Goal: Task Accomplishment & Management: Complete application form

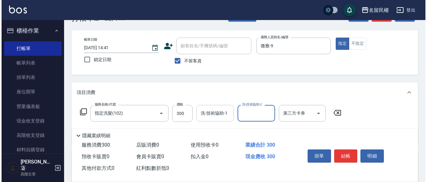
scroll to position [31, 0]
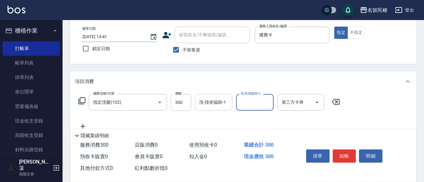
click at [213, 109] on div "洗-技術協助-1" at bounding box center [213, 102] width 37 height 17
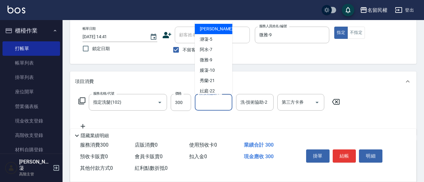
type input "3"
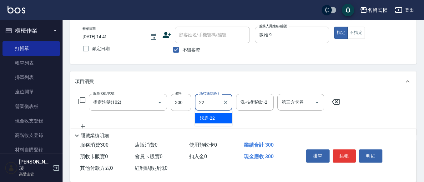
type input "妘庭-22"
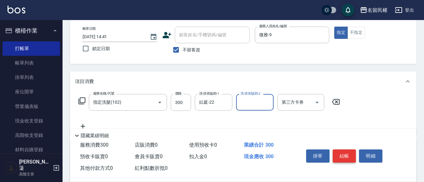
click at [346, 151] on button "結帳" at bounding box center [343, 155] width 23 height 13
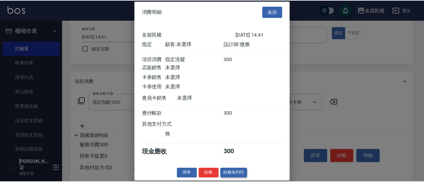
scroll to position [8, 0]
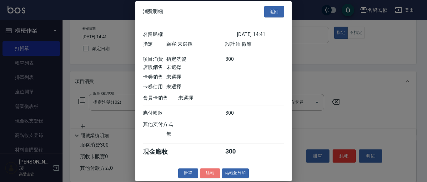
click at [206, 169] on button "結帳" at bounding box center [210, 173] width 20 height 10
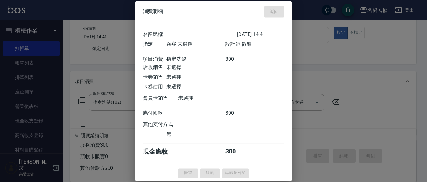
type input "[DATE] 15:12"
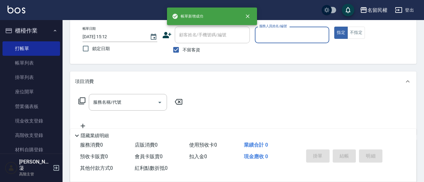
scroll to position [0, 0]
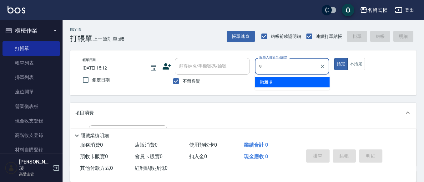
type input "微雅-9"
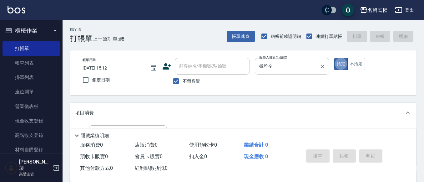
type button "true"
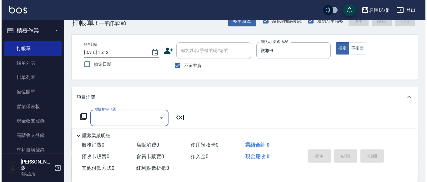
scroll to position [31, 0]
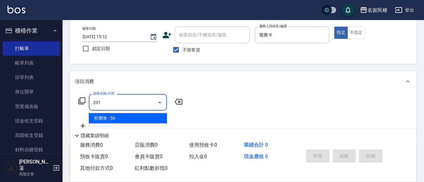
type input "剪瀏海(201)"
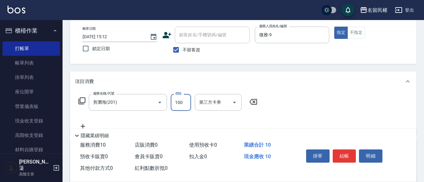
type input "100"
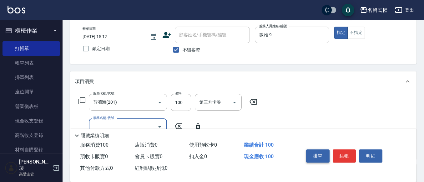
drag, startPoint x: 337, startPoint y: 153, endPoint x: 317, endPoint y: 152, distance: 20.0
click at [337, 153] on button "結帳" at bounding box center [343, 155] width 23 height 13
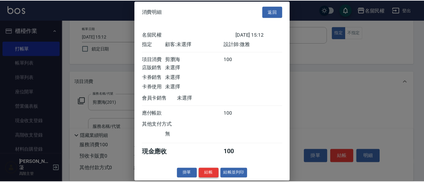
scroll to position [8, 0]
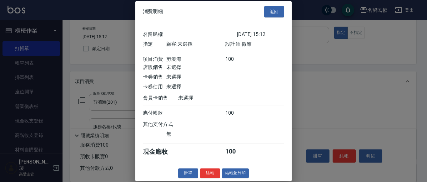
click at [201, 171] on button "結帳" at bounding box center [210, 173] width 20 height 10
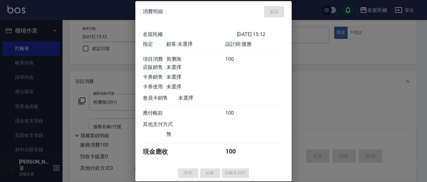
type input "[DATE] 15:39"
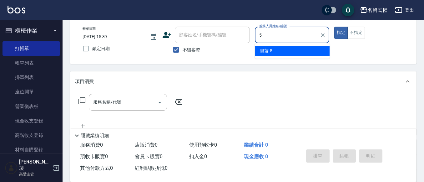
type input "瀞蓤-5"
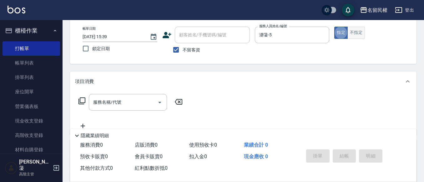
click at [356, 27] on button "不指定" at bounding box center [355, 33] width 17 height 12
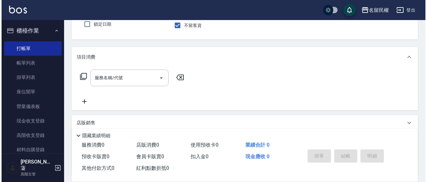
scroll to position [94, 0]
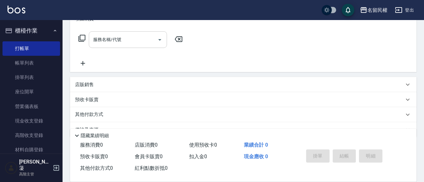
click at [97, 45] on input "服務名稱/代號" at bounding box center [123, 39] width 63 height 11
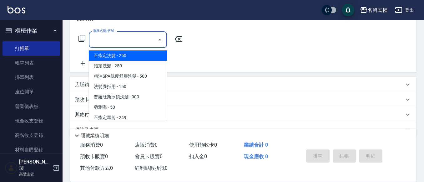
type input "0"
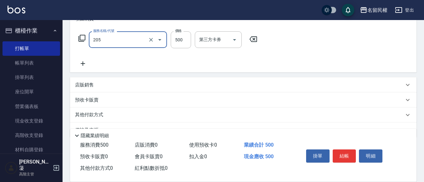
type input "指定洗剪(205)"
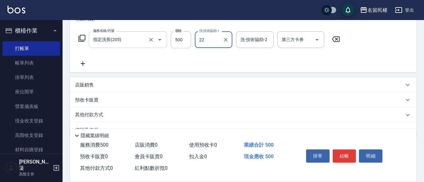
type input "妘庭-22"
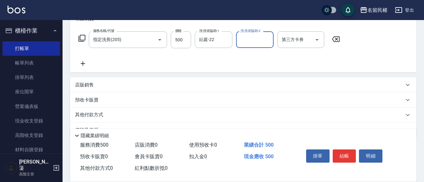
click at [87, 63] on icon at bounding box center [83, 63] width 16 height 7
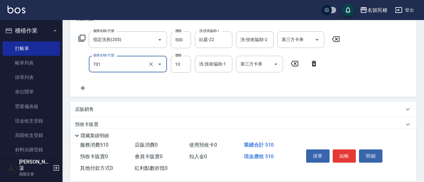
type input "潤絲(701)"
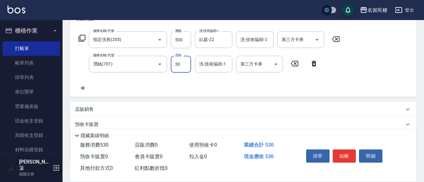
type input "30"
type input "妘庭-22"
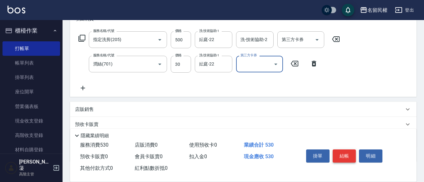
click at [341, 153] on button "結帳" at bounding box center [343, 155] width 23 height 13
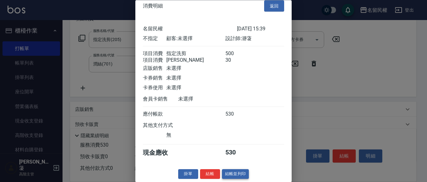
scroll to position [16, 0]
click at [208, 171] on button "結帳" at bounding box center [210, 174] width 20 height 10
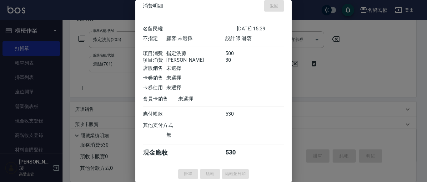
type input "[DATE] 15:49"
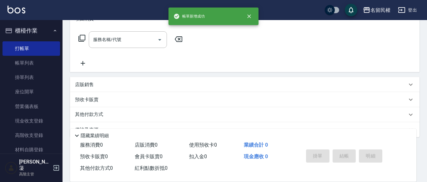
scroll to position [0, 0]
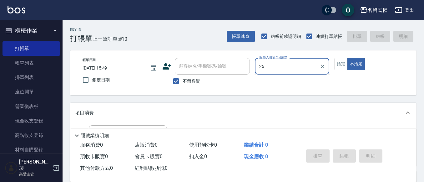
type input "2"
type input "瀞蓤-5"
type button "false"
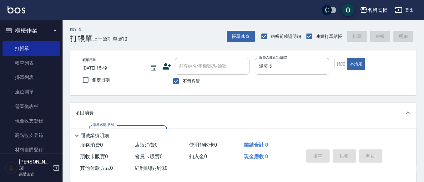
type input "1"
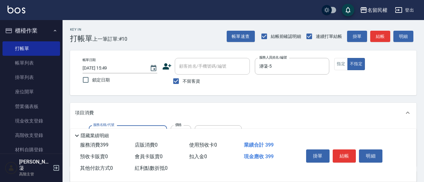
type input "不指定洗剪(204)"
type input "500"
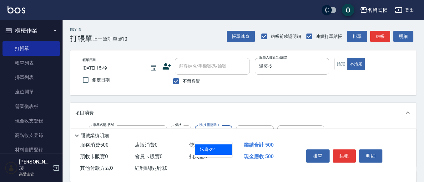
type input "妘庭-22"
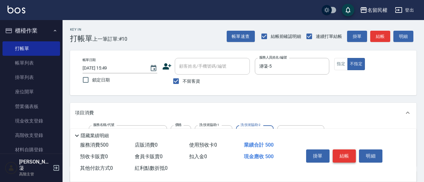
click at [346, 155] on button "結帳" at bounding box center [343, 155] width 23 height 13
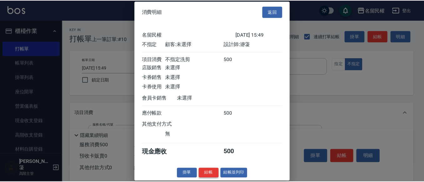
scroll to position [8, 0]
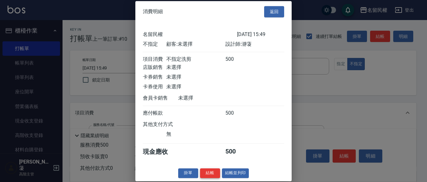
click at [210, 172] on button "結帳" at bounding box center [210, 173] width 20 height 10
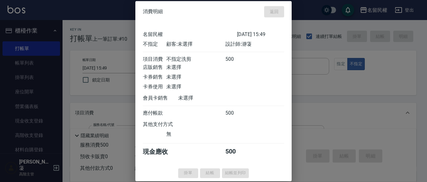
type input "[DATE] 15:56"
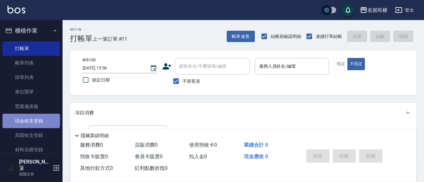
click at [31, 119] on link "現金收支登錄" at bounding box center [30, 120] width 57 height 14
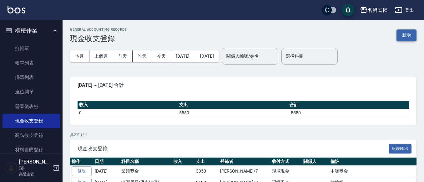
click at [404, 33] on button "新增" at bounding box center [406, 35] width 20 height 12
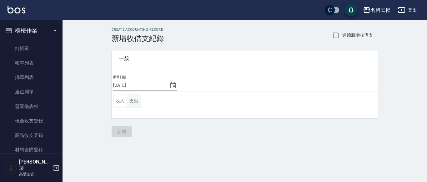
click at [132, 101] on button "支出" at bounding box center [134, 100] width 14 height 13
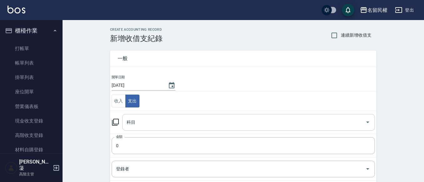
click at [146, 127] on div "科目" at bounding box center [248, 122] width 252 height 17
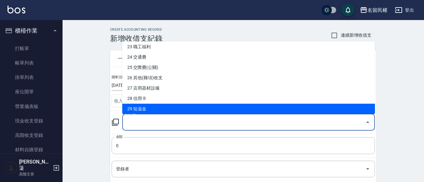
scroll to position [250, 0]
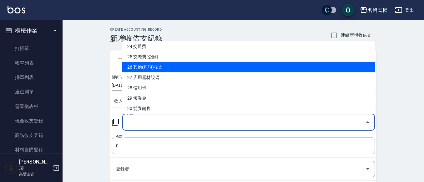
click at [183, 69] on li "26 其他(雜項)收支" at bounding box center [248, 67] width 252 height 10
type input "26 其他(雜項)收支"
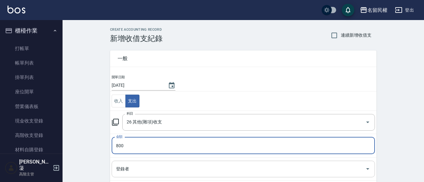
type input "800"
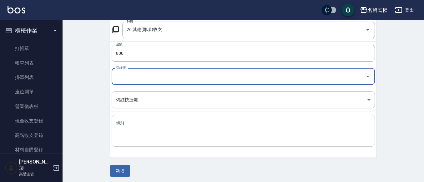
scroll to position [94, 0]
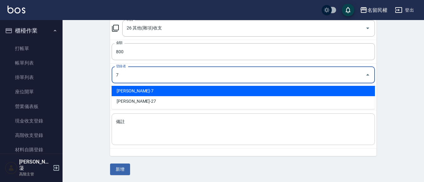
type input "[PERSON_NAME]-7"
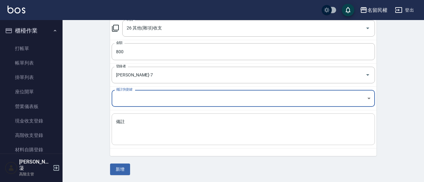
click at [174, 132] on textarea "備註" at bounding box center [243, 128] width 254 height 21
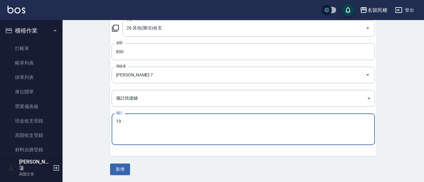
type textarea "1"
type textarea "ㄅ"
type textarea "拜拜"
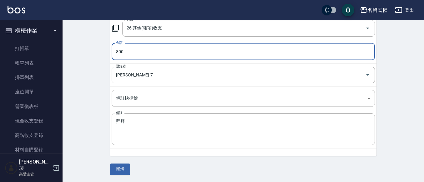
click at [150, 57] on input "800" at bounding box center [243, 51] width 263 height 17
type input "1100"
click at [120, 167] on button "新增" at bounding box center [120, 169] width 20 height 12
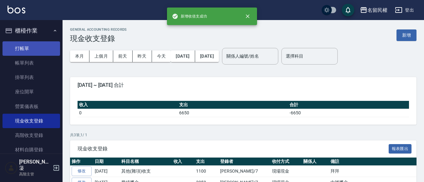
click at [42, 52] on link "打帳單" at bounding box center [30, 48] width 57 height 14
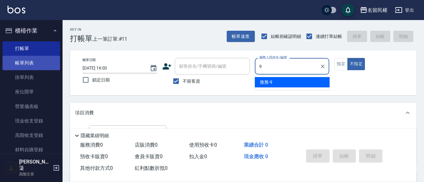
type input "微雅-9"
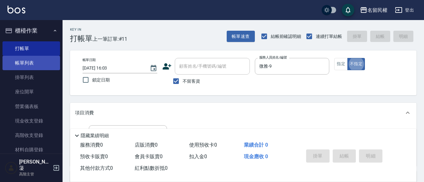
type button "false"
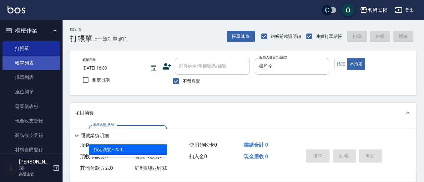
type input "指定洗髮(102)"
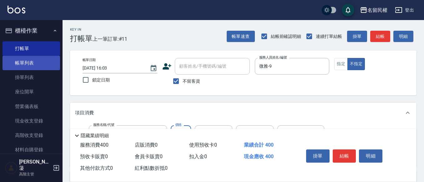
type input "400"
type input "09"
type input "701"
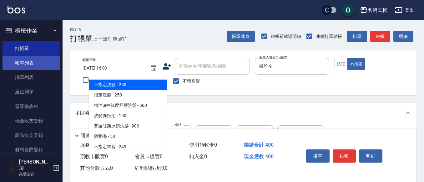
type input "0"
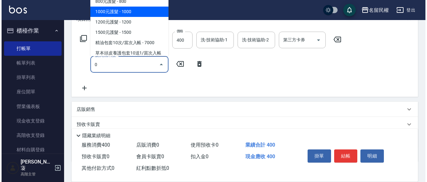
scroll to position [94, 0]
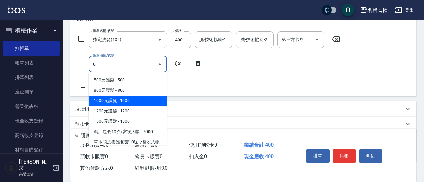
click at [146, 63] on input "0" at bounding box center [123, 63] width 63 height 11
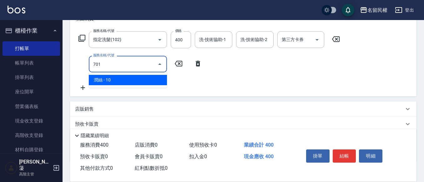
type input "潤絲(701)"
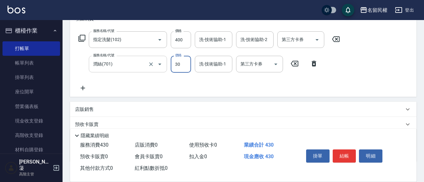
type input "30"
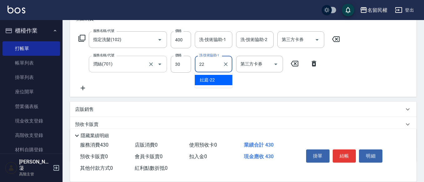
type input "2"
type input "微雅-9"
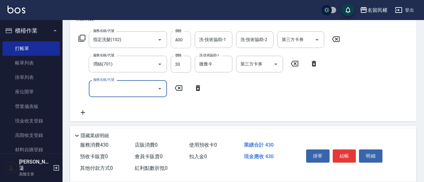
click at [184, 42] on input "400" at bounding box center [181, 39] width 20 height 17
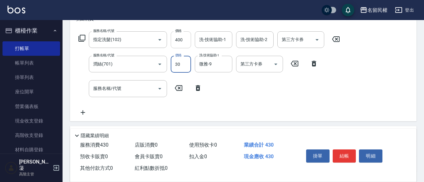
click at [184, 42] on input "400" at bounding box center [181, 39] width 20 height 17
type input "450"
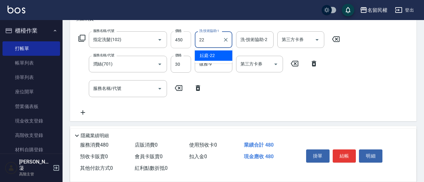
type input "妘庭-22"
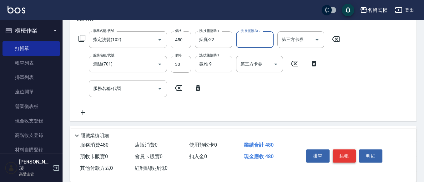
click at [347, 152] on button "結帳" at bounding box center [343, 155] width 23 height 13
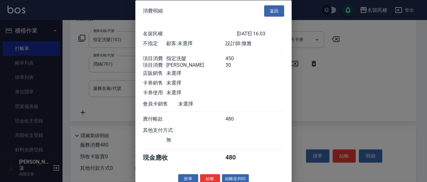
scroll to position [16, 0]
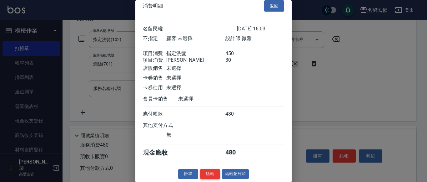
click at [215, 174] on button "結帳" at bounding box center [210, 174] width 20 height 10
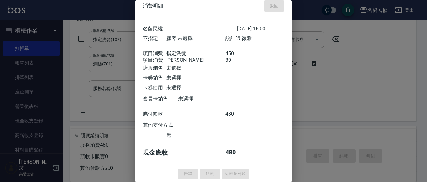
type input "[DATE] 16:10"
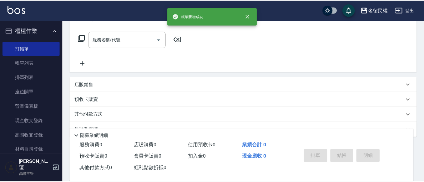
scroll to position [0, 0]
